Goal: Check status: Check status

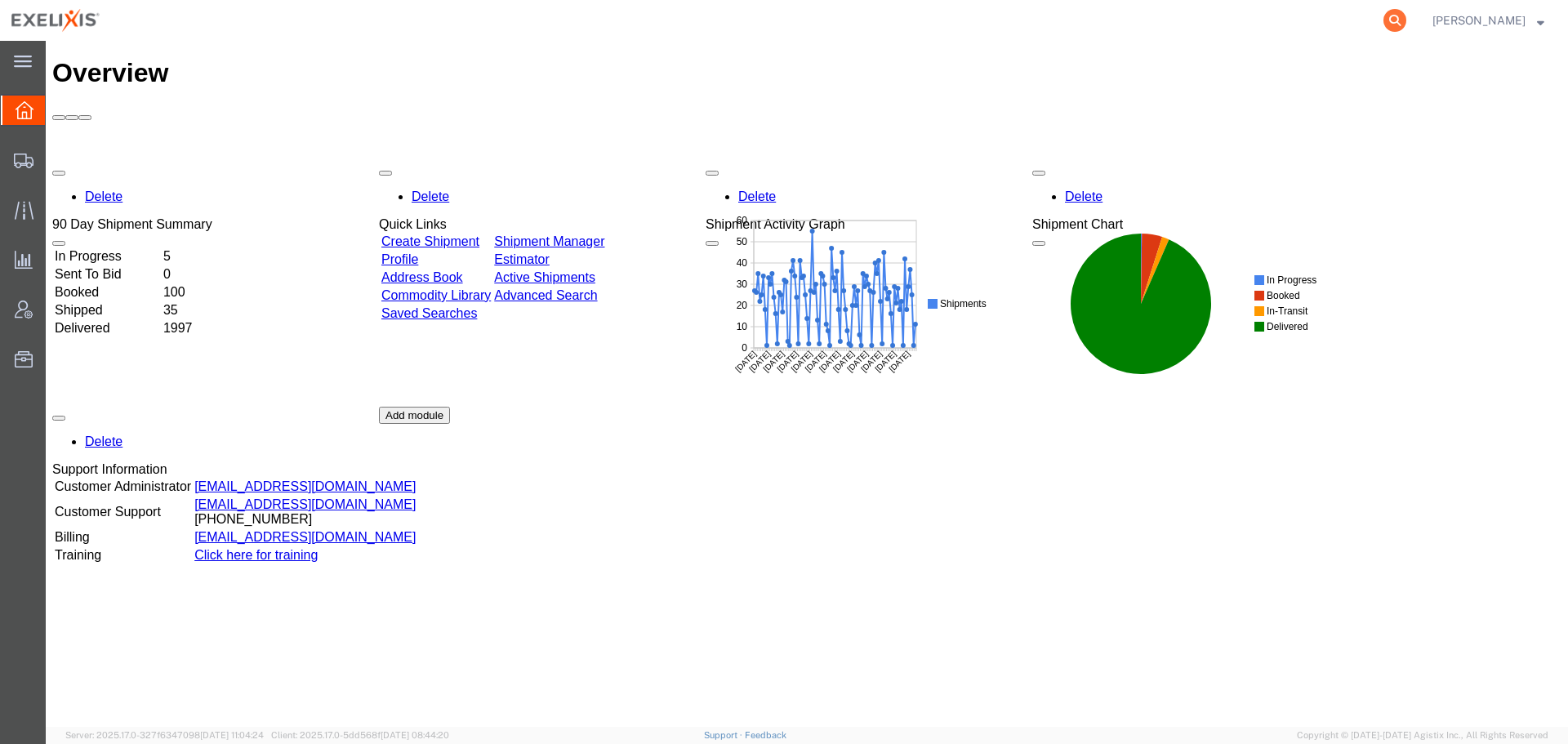
click at [1392, 17] on icon at bounding box center [1394, 20] width 23 height 23
click at [1005, 19] on input "search" at bounding box center [1135, 20] width 497 height 39
type input "H025030"
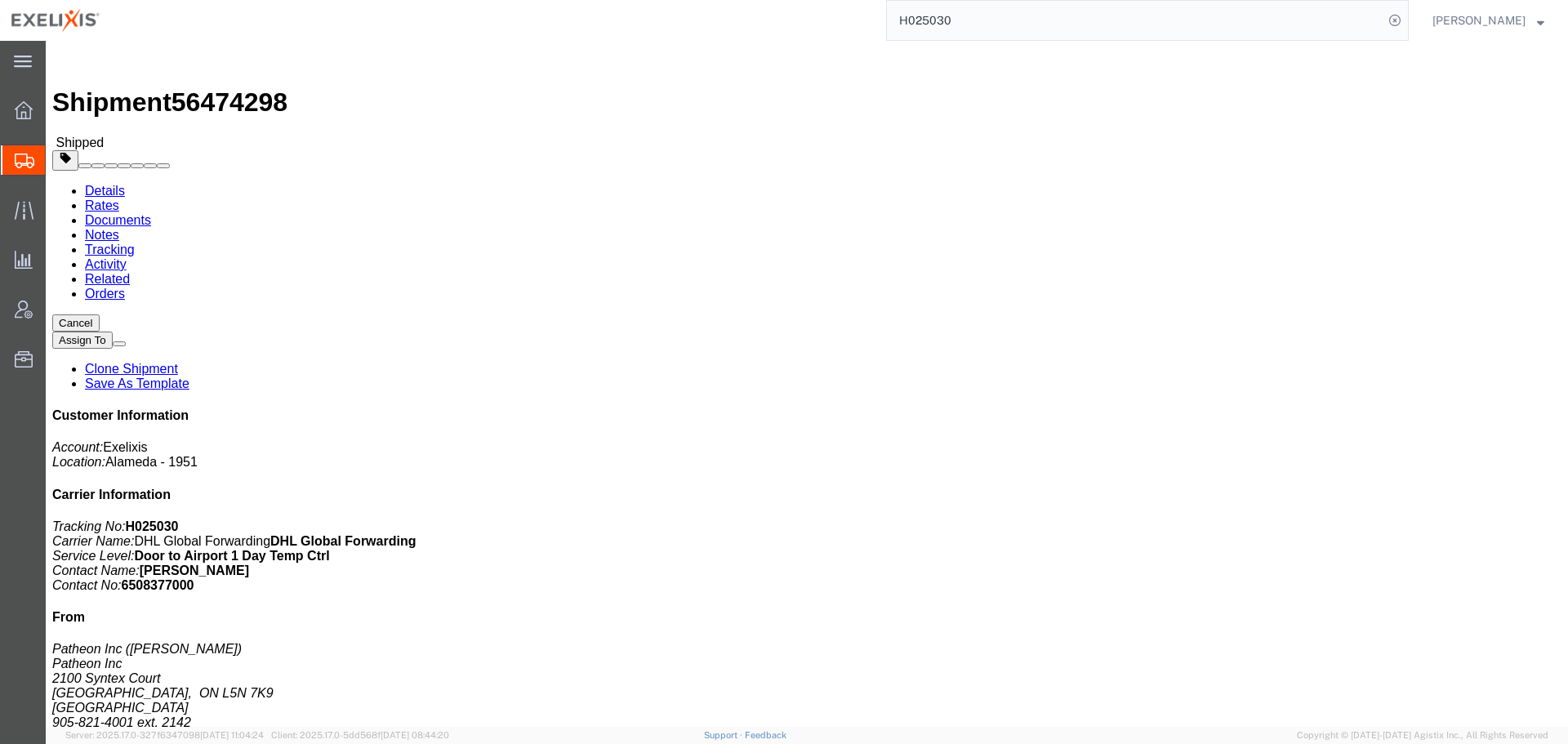
click h4 "Routing & Vehicle Information"
click address "DHL GLOBAL FORWARDING (FRANCE) (Thierry Marcheschi) Ipsen Pharma SAS via Patheo…"
click div "Ship From Patheon Inc (Nelly Carrera) Patheon Inc 2100 Syntex Court Mississauga…"
click link "Tracking"
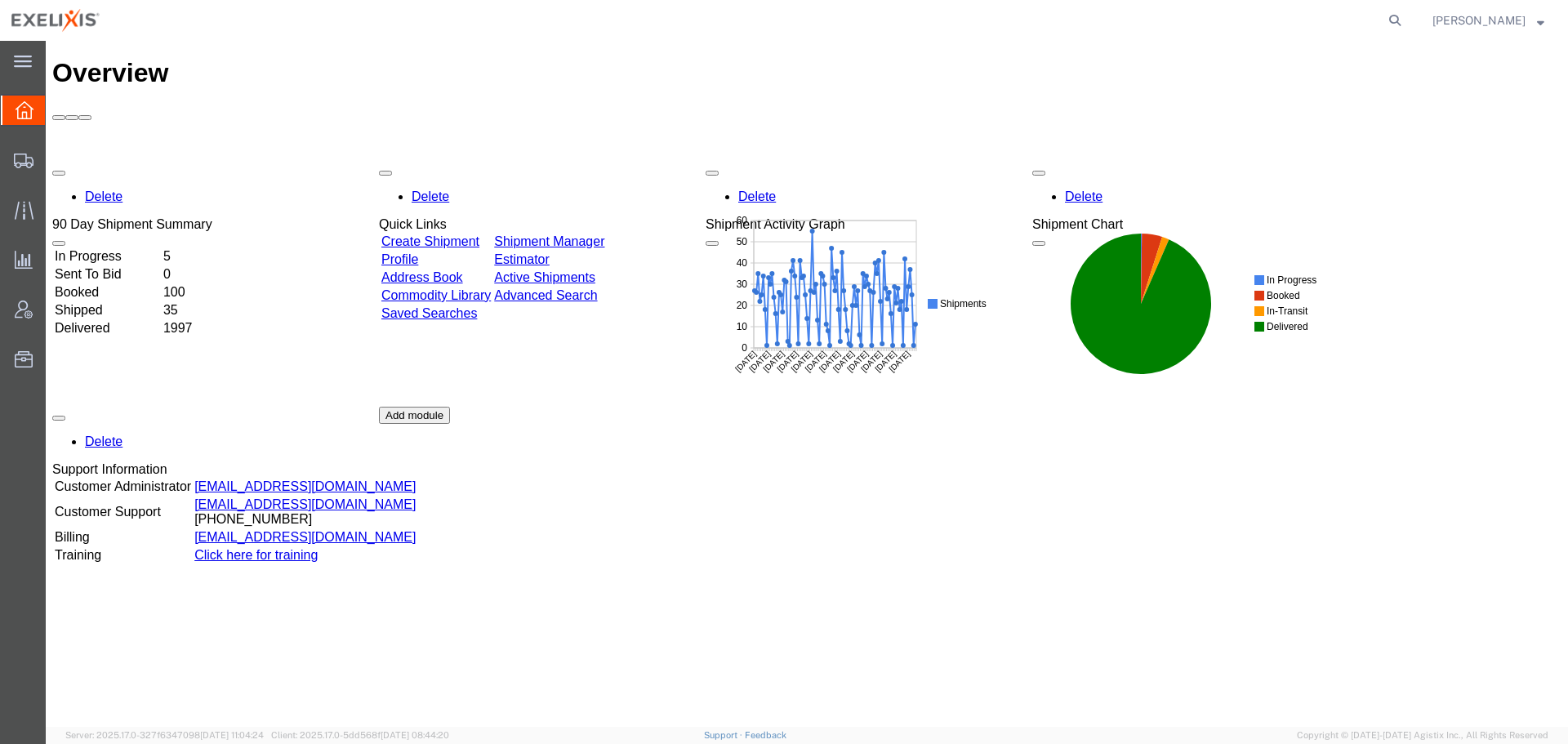
click at [1383, 14] on form at bounding box center [1394, 20] width 26 height 41
click at [1392, 13] on icon at bounding box center [1394, 20] width 23 height 23
click at [1145, 28] on input "search" at bounding box center [1135, 20] width 497 height 39
type input "H033702"
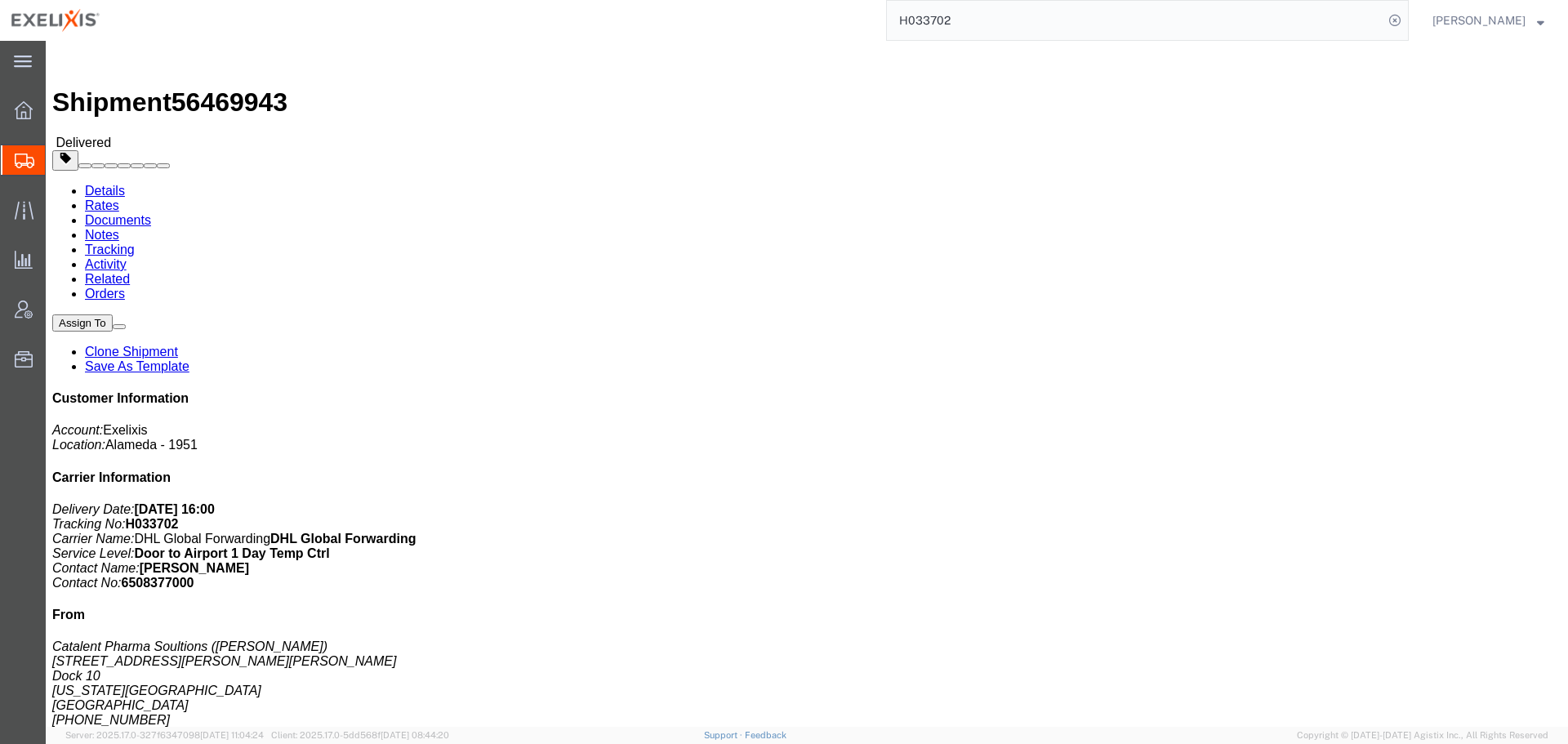
click link "Tracking"
